Goal: Navigation & Orientation: Find specific page/section

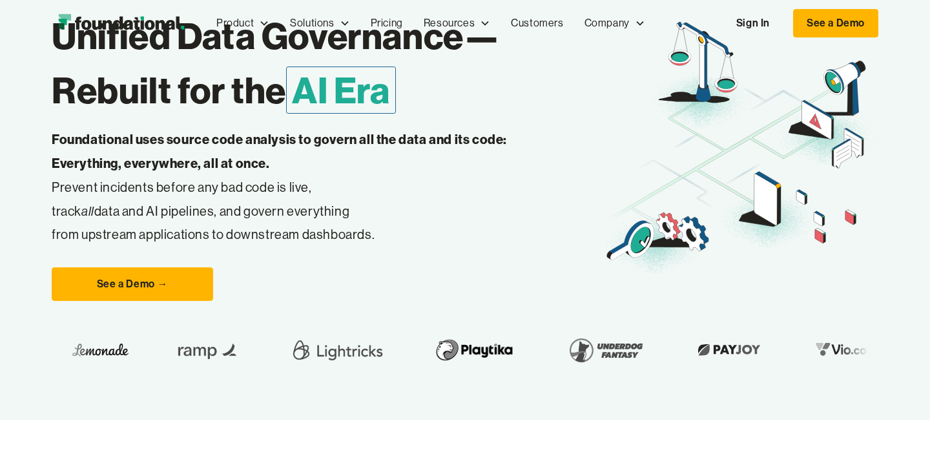
scroll to position [449, 0]
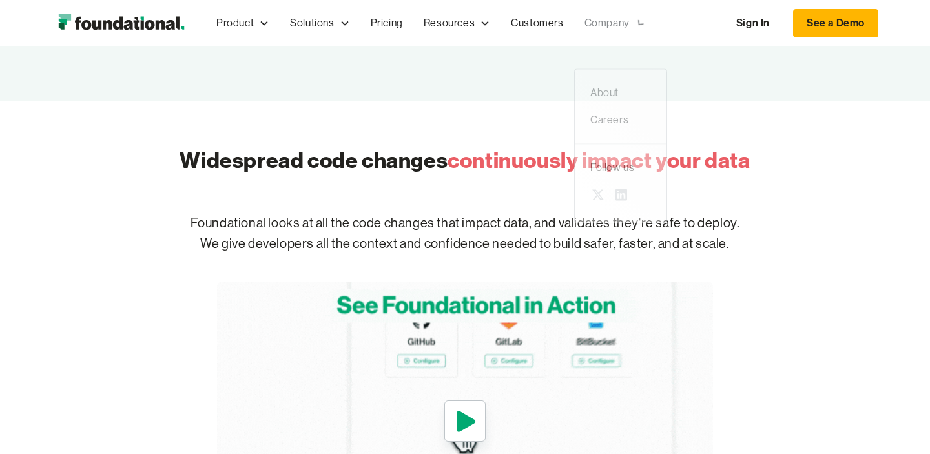
click at [589, 8] on div "Company" at bounding box center [614, 23] width 81 height 43
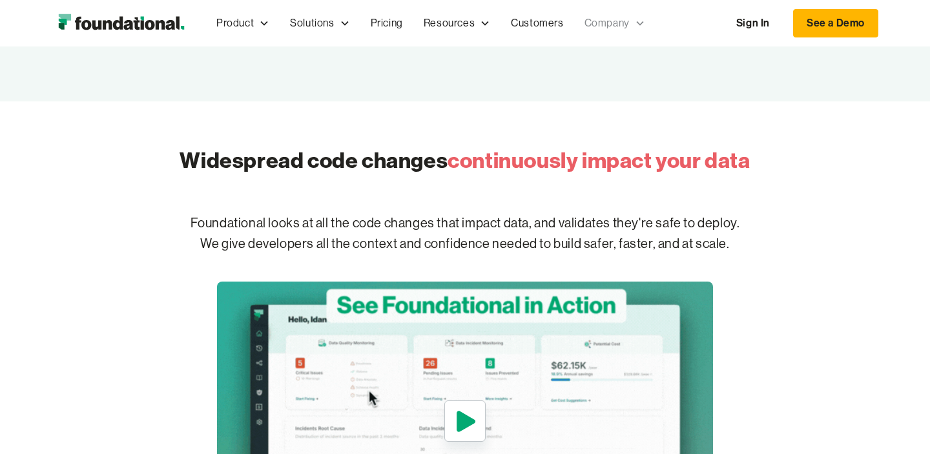
click at [596, 20] on div "Company" at bounding box center [606, 23] width 45 height 17
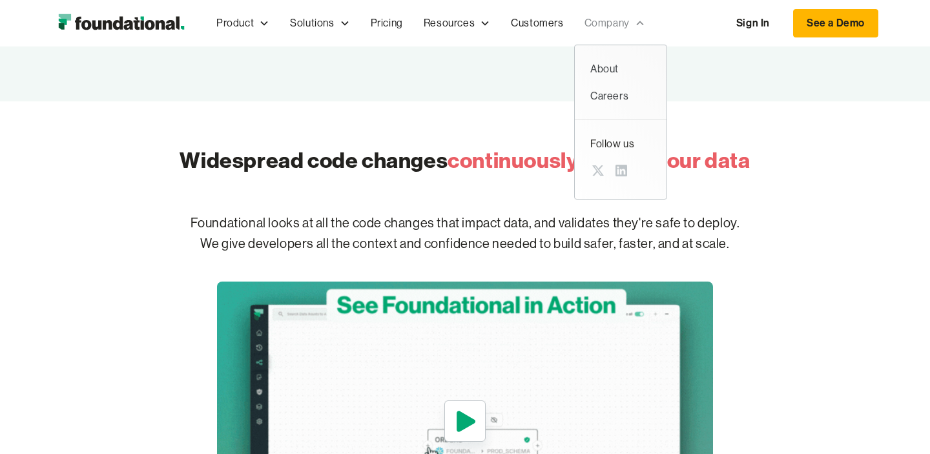
click at [607, 19] on div "Company" at bounding box center [606, 23] width 45 height 17
click at [610, 65] on div "About" at bounding box center [620, 69] width 61 height 17
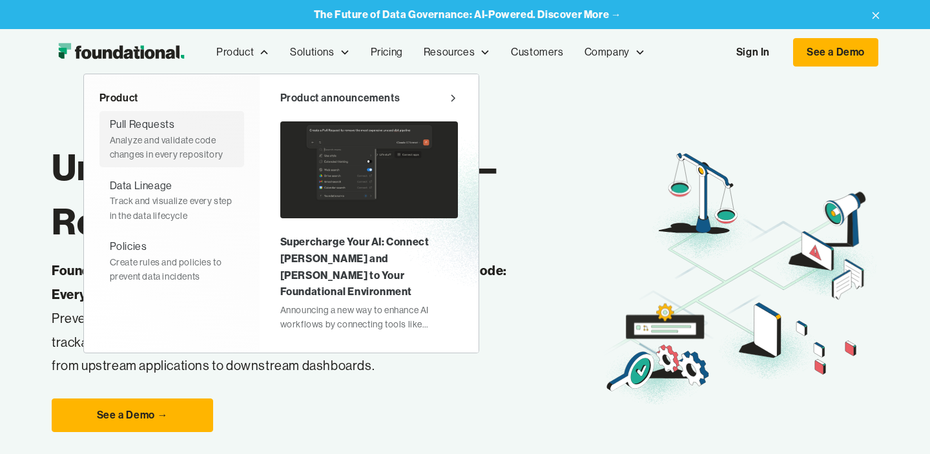
click at [176, 139] on div "Analyze and validate code changes in every repository" at bounding box center [172, 147] width 124 height 29
